Goal: Task Accomplishment & Management: Manage account settings

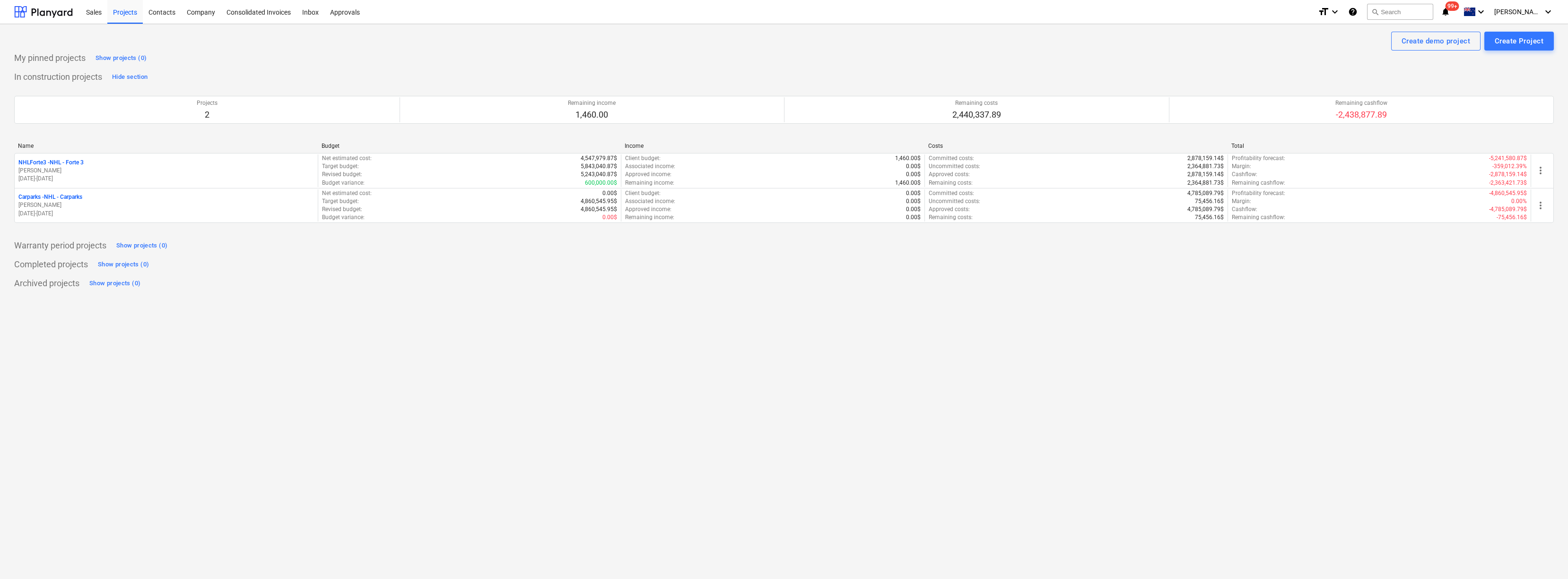
click at [199, 400] on div "Create demo project Create Project My pinned projects Show projects (0) In cons…" at bounding box center [784, 302] width 1568 height 555
click at [211, 14] on div "Company" at bounding box center [201, 11] width 40 height 24
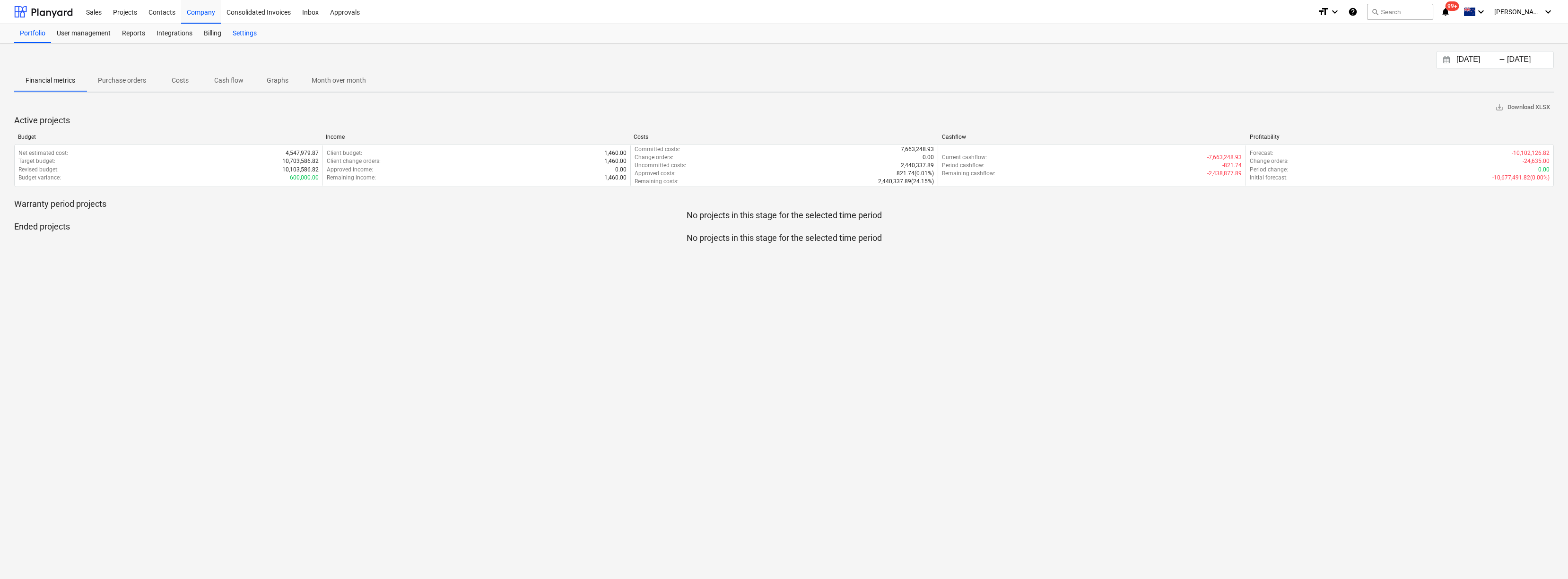
click at [235, 32] on div "Settings" at bounding box center [245, 34] width 36 height 19
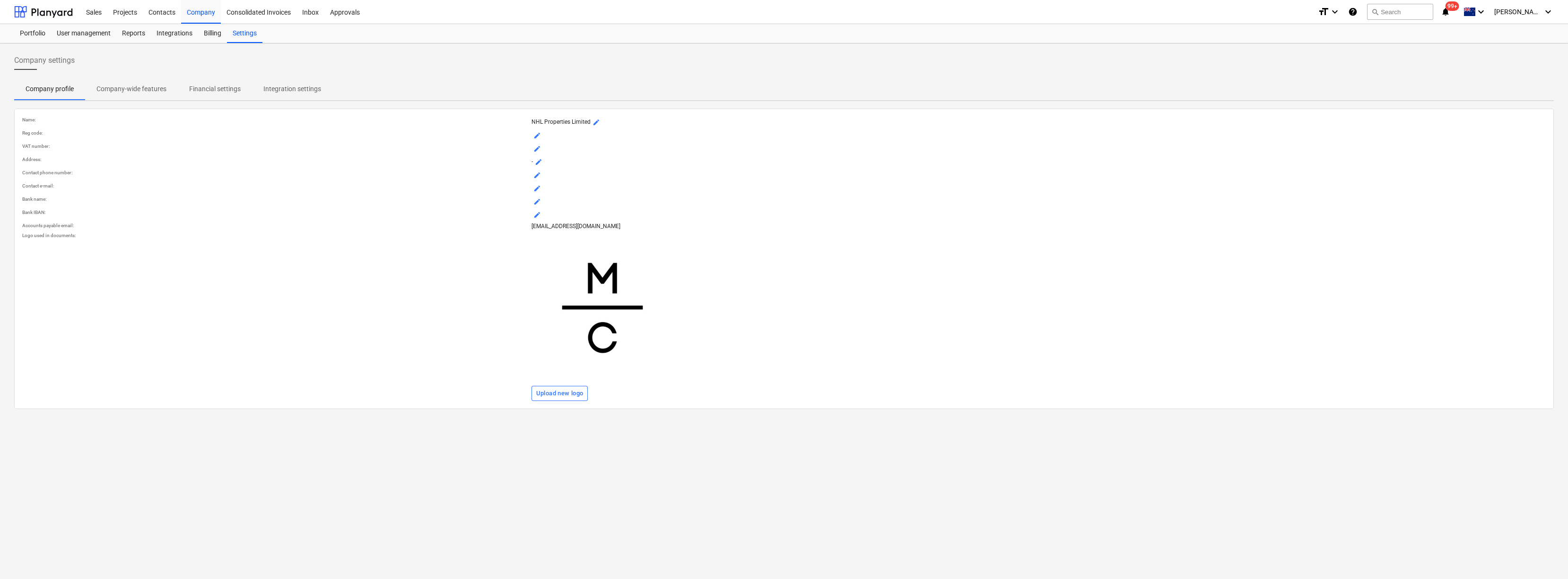
click at [131, 89] on p "Company-wide features" at bounding box center [131, 89] width 70 height 10
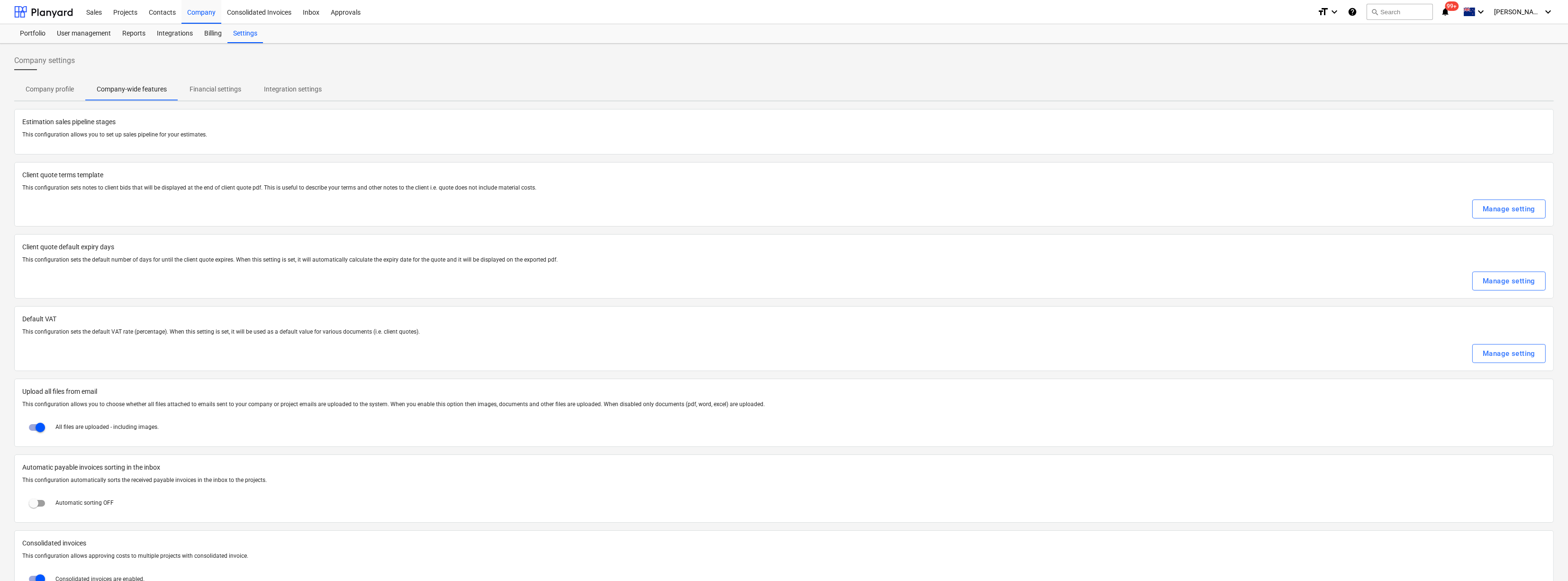
click at [223, 88] on p "Financial settings" at bounding box center [216, 90] width 52 height 10
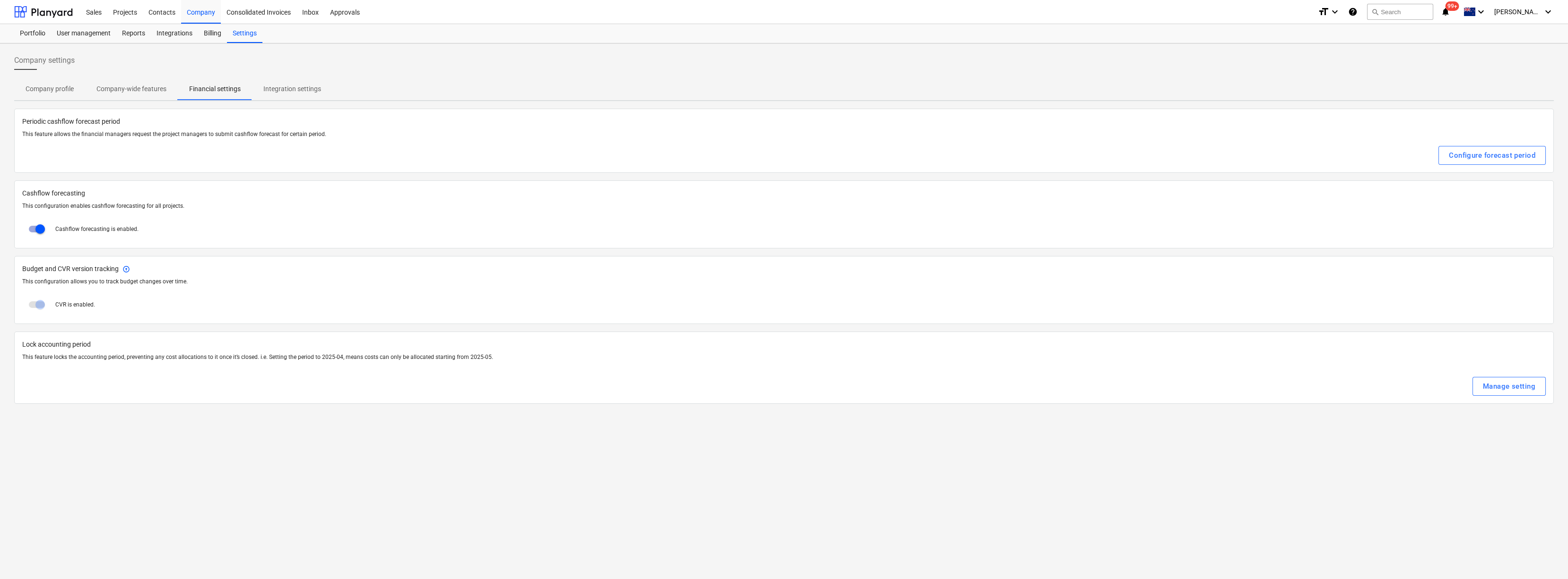
click at [289, 86] on p "Integration settings" at bounding box center [292, 89] width 58 height 10
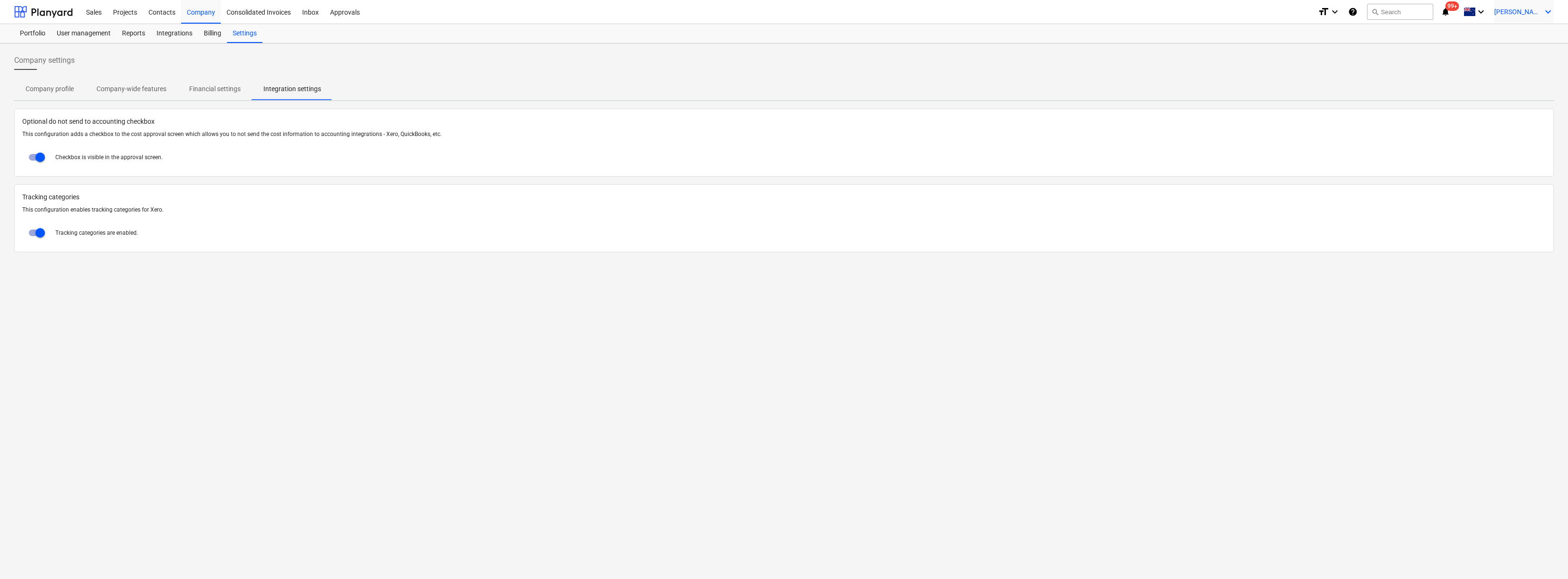
click at [1532, 11] on span "[PERSON_NAME]" at bounding box center [1517, 11] width 47 height 8
click at [1472, 84] on div "MR Mainland Capital Limited" at bounding box center [1474, 81] width 149 height 14
